Goal: Communication & Community: Answer question/provide support

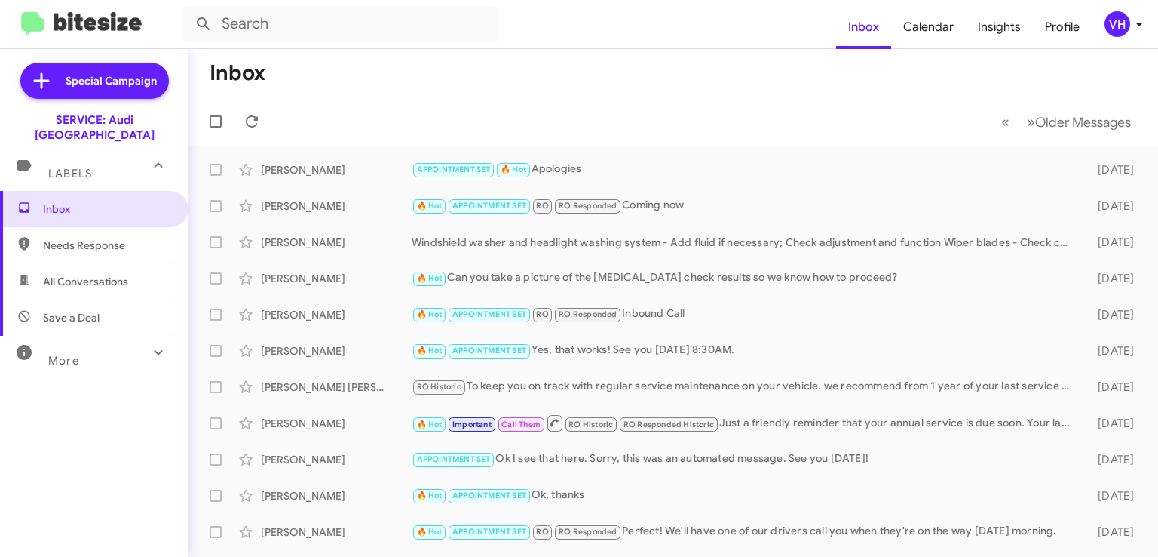
click at [368, 173] on div "[PERSON_NAME]" at bounding box center [336, 169] width 151 height 15
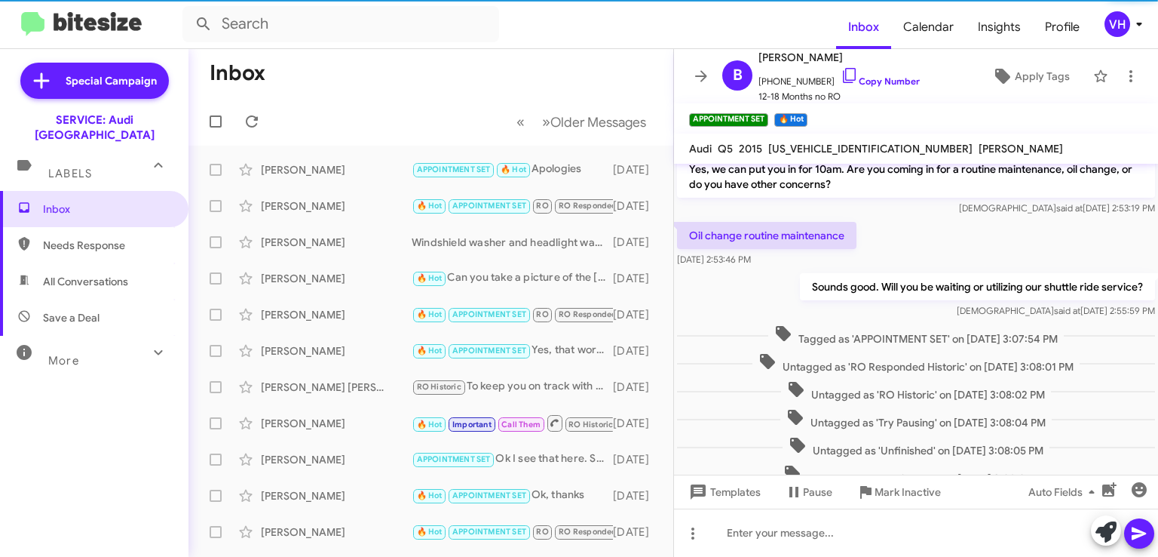
scroll to position [1667, 0]
